Goal: Complete application form: Complete application form

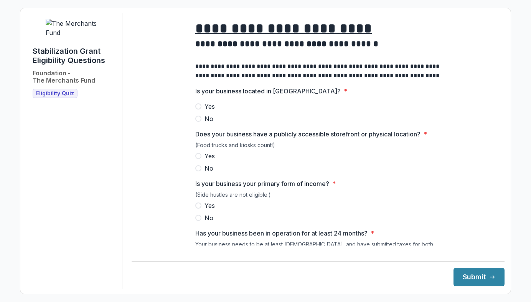
click at [202, 111] on label "Yes" at bounding box center [318, 106] width 246 height 9
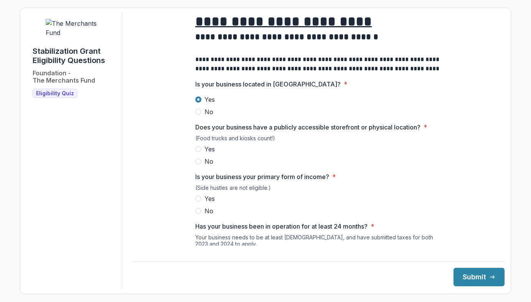
scroll to position [9, 0]
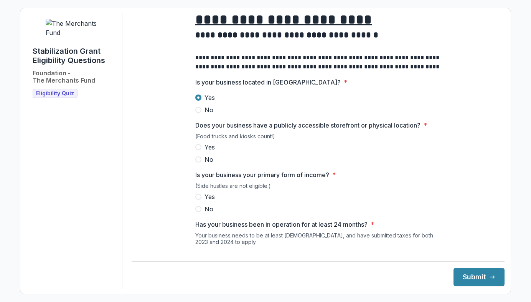
click at [212, 142] on div "(Food trucks and kiosks count!)" at bounding box center [318, 138] width 246 height 10
click at [213, 151] on span "Yes" at bounding box center [210, 146] width 10 height 9
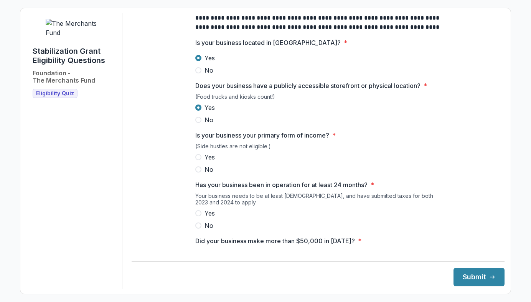
scroll to position [76, 0]
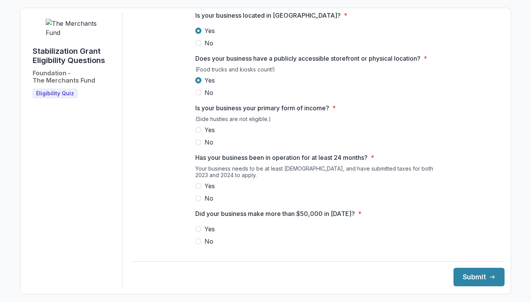
click at [209, 134] on span "Yes" at bounding box center [210, 129] width 10 height 9
click at [211, 197] on div "Yes No" at bounding box center [318, 192] width 246 height 22
click at [211, 190] on span "Yes" at bounding box center [210, 185] width 10 height 9
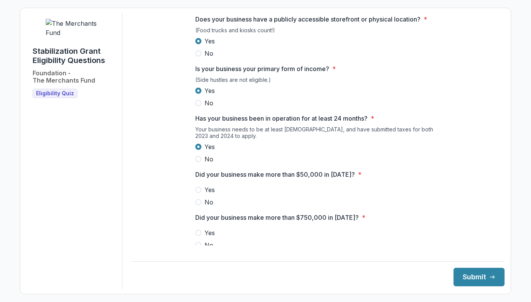
scroll to position [127, 0]
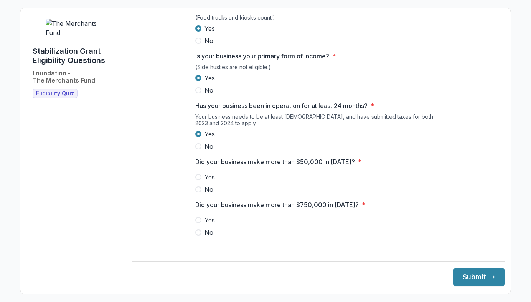
click at [209, 192] on span "No" at bounding box center [209, 189] width 9 height 9
click at [207, 237] on span "No" at bounding box center [209, 232] width 9 height 9
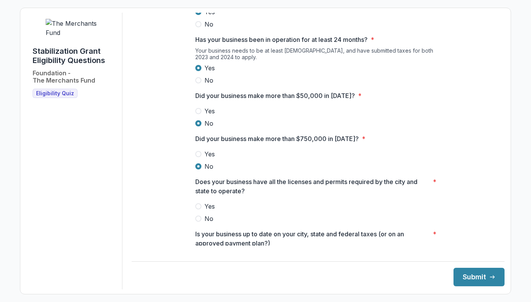
scroll to position [200, 0]
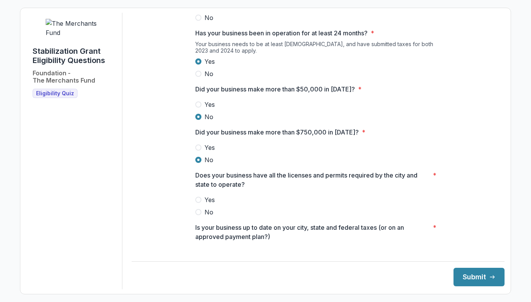
click at [203, 202] on label "Yes" at bounding box center [318, 199] width 246 height 9
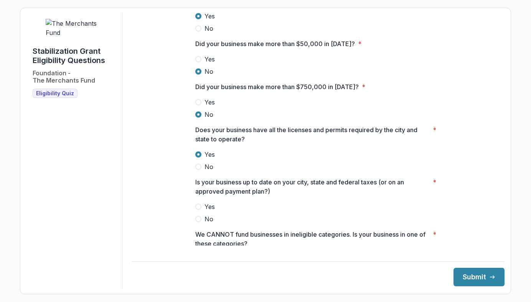
scroll to position [251, 0]
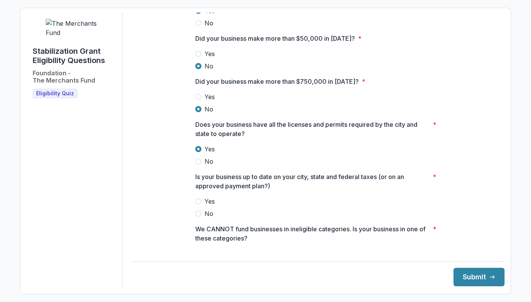
click at [207, 206] on span "Yes" at bounding box center [210, 201] width 10 height 9
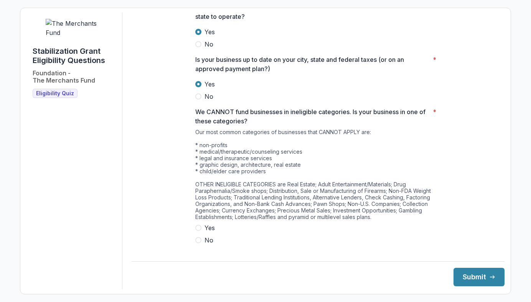
scroll to position [379, 0]
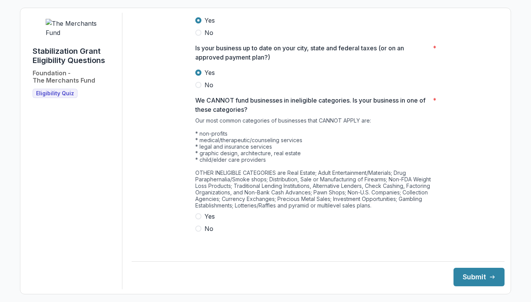
click at [208, 232] on span "No" at bounding box center [209, 228] width 9 height 9
click at [470, 276] on button "Submit" at bounding box center [479, 277] width 51 height 18
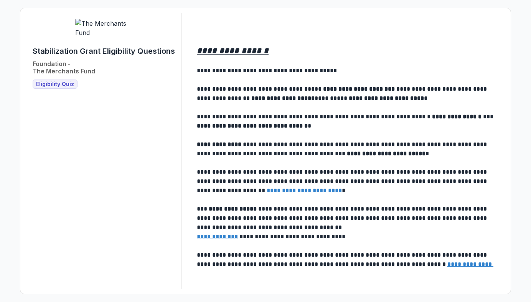
click at [47, 88] on span "Eligibility Quiz" at bounding box center [55, 84] width 38 height 7
click at [53, 88] on span "Eligibility Quiz" at bounding box center [55, 84] width 38 height 7
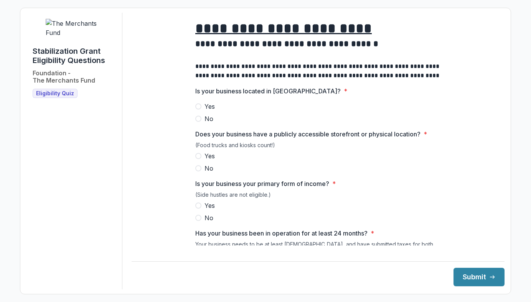
click at [207, 111] on span "Yes" at bounding box center [210, 106] width 10 height 9
click at [208, 160] on span "Yes" at bounding box center [210, 155] width 10 height 9
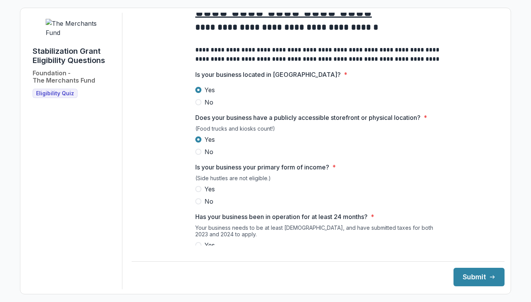
scroll to position [30, 0]
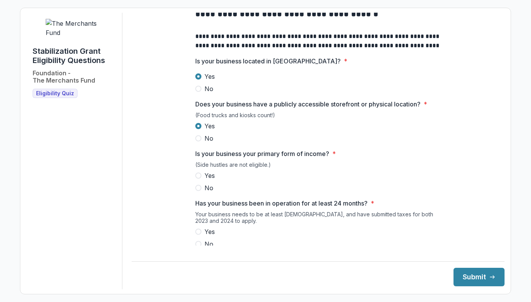
click at [213, 180] on span "Yes" at bounding box center [210, 175] width 10 height 9
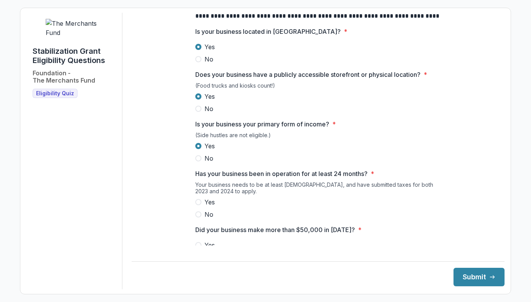
scroll to position [76, 0]
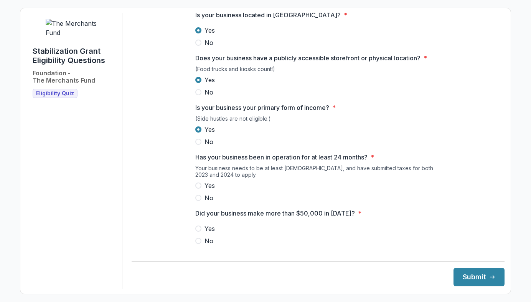
click at [211, 190] on span "Yes" at bounding box center [210, 185] width 10 height 9
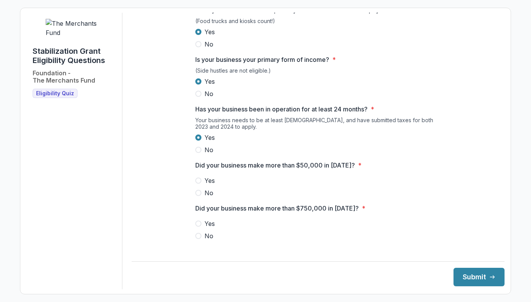
scroll to position [127, 0]
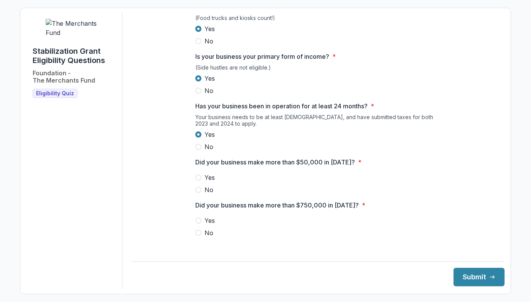
click at [209, 182] on span "Yes" at bounding box center [210, 177] width 10 height 9
click at [206, 237] on span "No" at bounding box center [209, 232] width 9 height 9
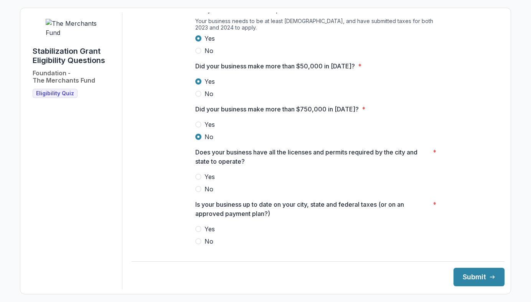
scroll to position [270, 0]
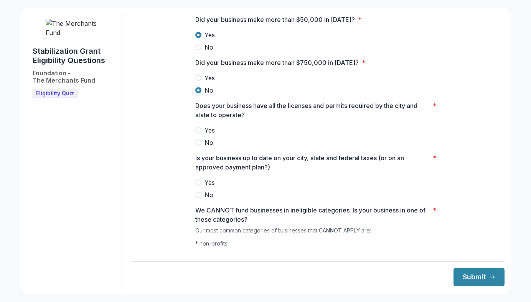
click at [207, 135] on span "Yes" at bounding box center [210, 130] width 10 height 9
click at [205, 186] on span "Yes" at bounding box center [210, 182] width 10 height 9
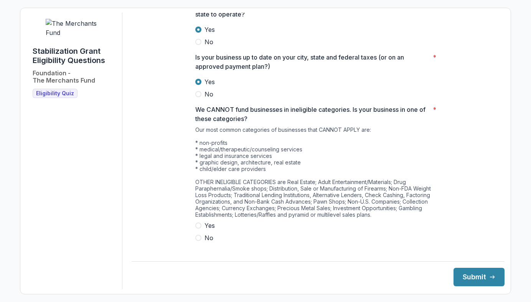
scroll to position [379, 0]
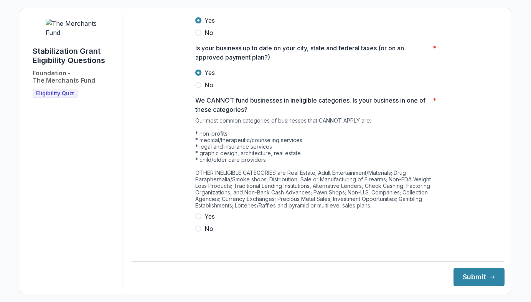
click at [207, 233] on span "No" at bounding box center [209, 228] width 9 height 9
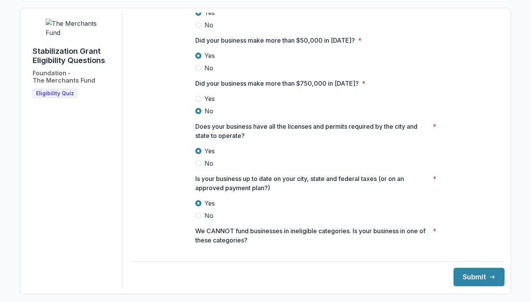
scroll to position [246, 0]
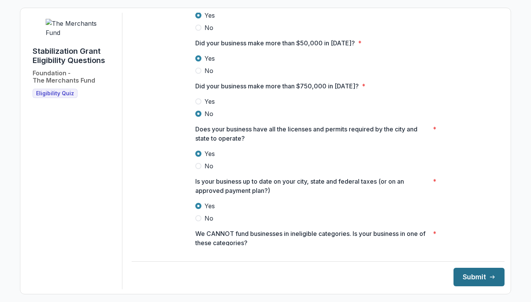
click at [463, 275] on button "Submit" at bounding box center [479, 277] width 51 height 18
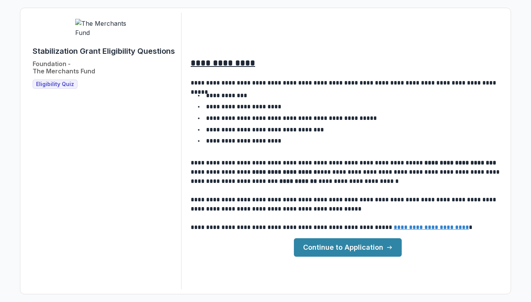
click at [329, 250] on link "Continue to Application" at bounding box center [348, 247] width 108 height 18
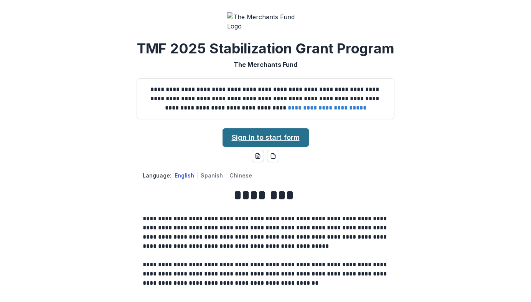
click at [242, 147] on link "Sign in to start form" at bounding box center [266, 137] width 86 height 18
